Goal: Transaction & Acquisition: Subscribe to service/newsletter

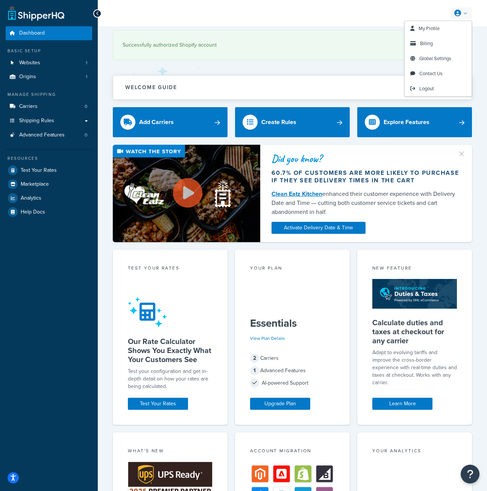
click at [472, 11] on div "My Profile Billing Global Settings Contact Us Logout" at bounding box center [292, 13] width 389 height 26
click at [471, 11] on link at bounding box center [461, 13] width 21 height 11
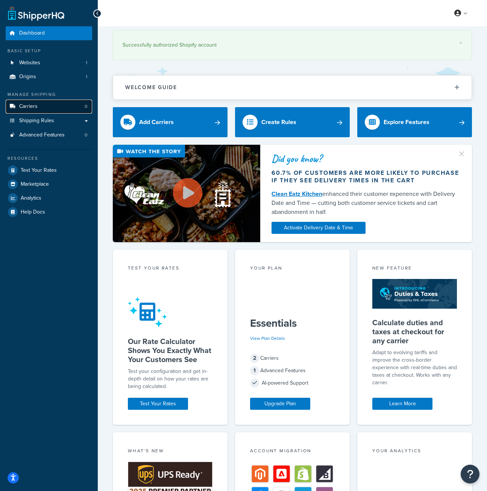
click at [30, 103] on span "Carriers" at bounding box center [28, 106] width 18 height 6
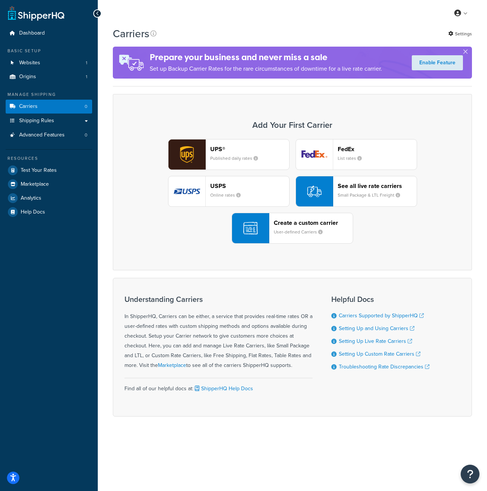
click at [16, 474] on button "Open accessiBe: accessibility options, statement and help" at bounding box center [13, 478] width 12 height 12
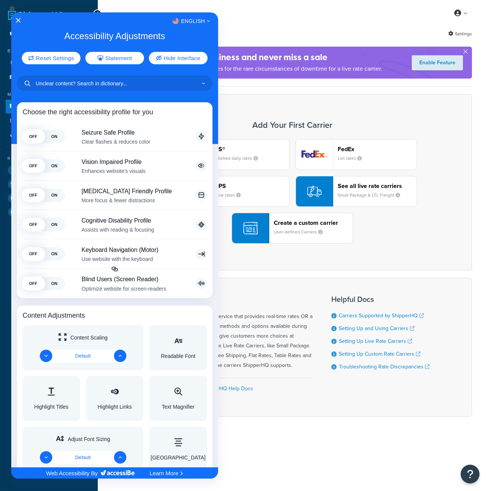
click at [251, 450] on div at bounding box center [243, 245] width 487 height 491
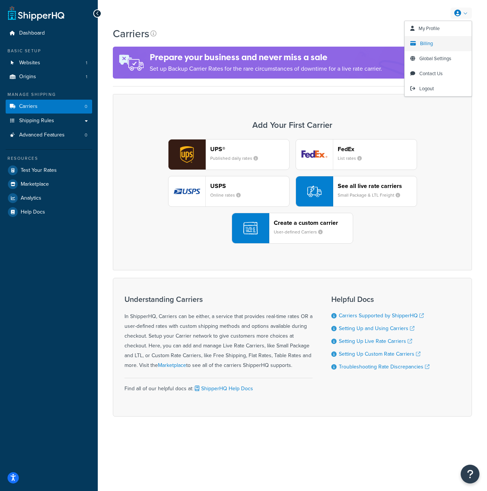
click at [421, 43] on span "Billing" at bounding box center [426, 43] width 13 height 7
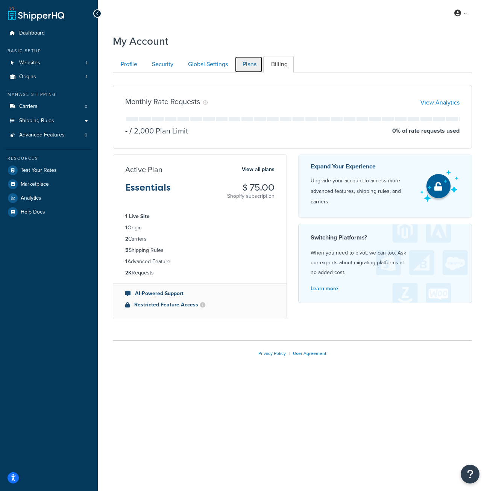
click at [253, 60] on link "Plans" at bounding box center [249, 64] width 28 height 17
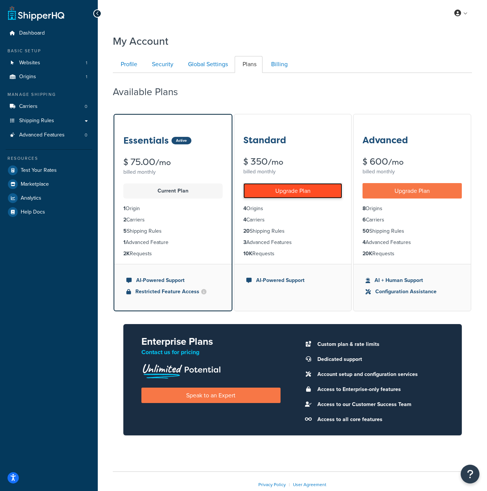
click at [287, 192] on link "Upgrade Plan" at bounding box center [292, 190] width 99 height 15
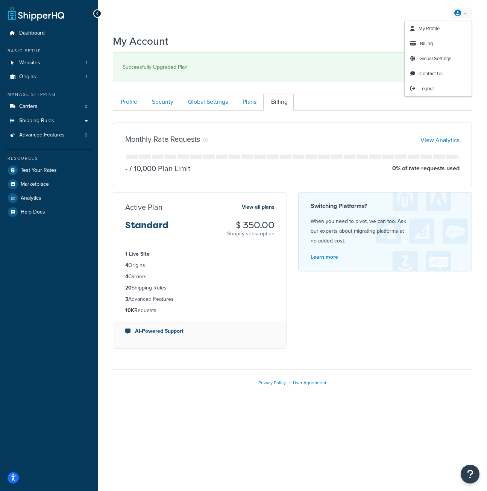
click at [467, 13] on link at bounding box center [461, 13] width 21 height 11
click at [429, 29] on span "My Profile" at bounding box center [429, 28] width 21 height 7
